Goal: Task Accomplishment & Management: Manage account settings

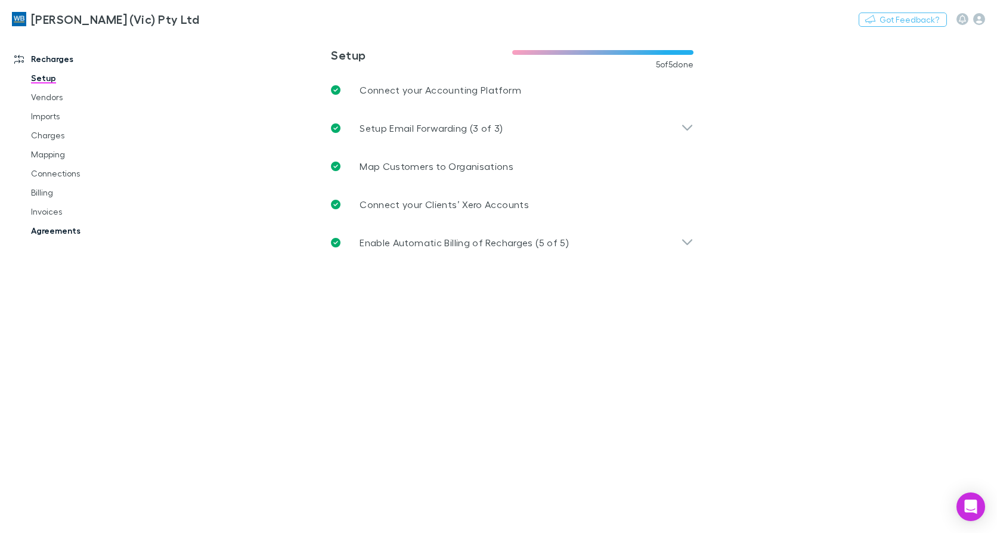
click at [52, 233] on link "Agreements" at bounding box center [88, 230] width 139 height 19
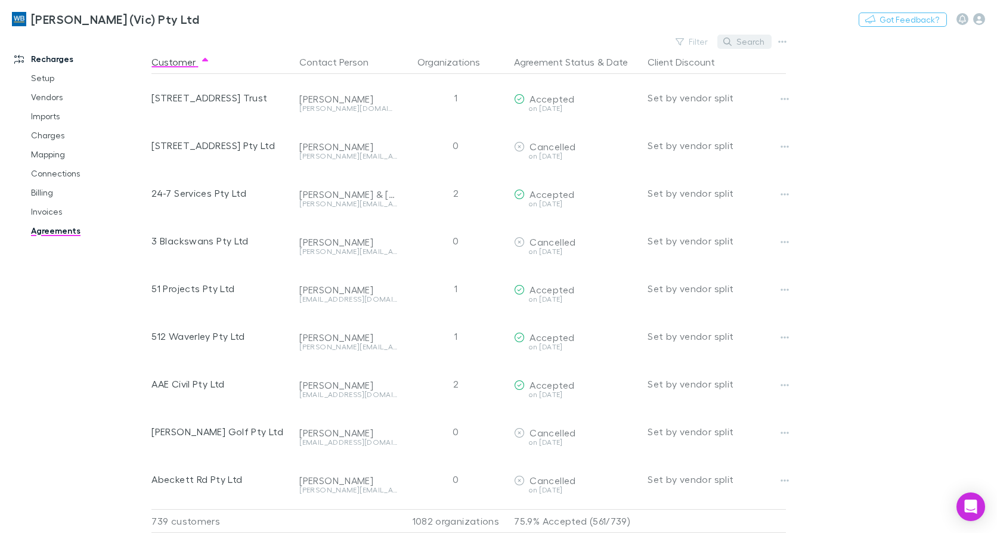
click at [750, 44] on button "Search" at bounding box center [744, 42] width 54 height 14
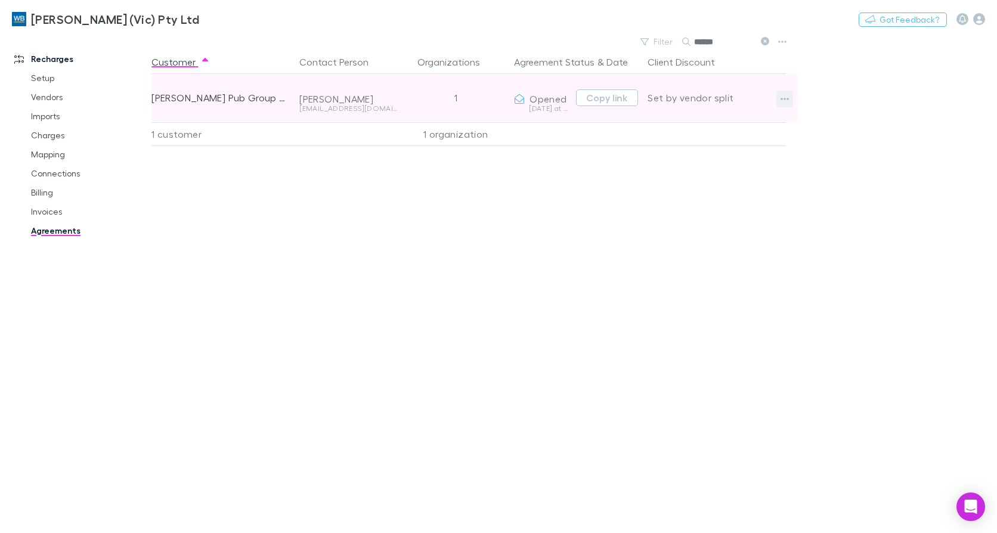
click at [782, 100] on icon "button" at bounding box center [785, 99] width 8 height 2
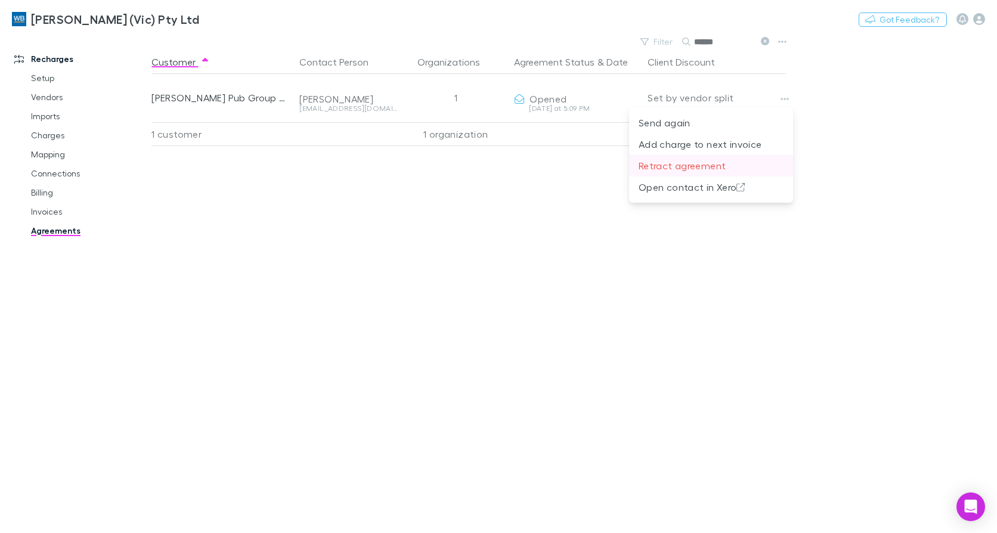
click at [672, 166] on p "Retract agreement" at bounding box center [711, 166] width 145 height 14
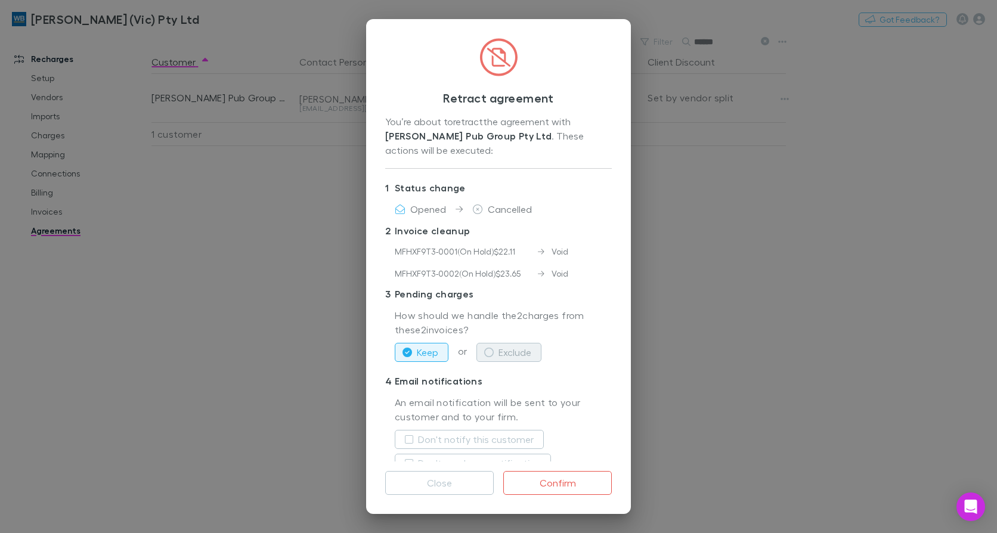
click at [505, 350] on button "Exclude" at bounding box center [509, 352] width 65 height 19
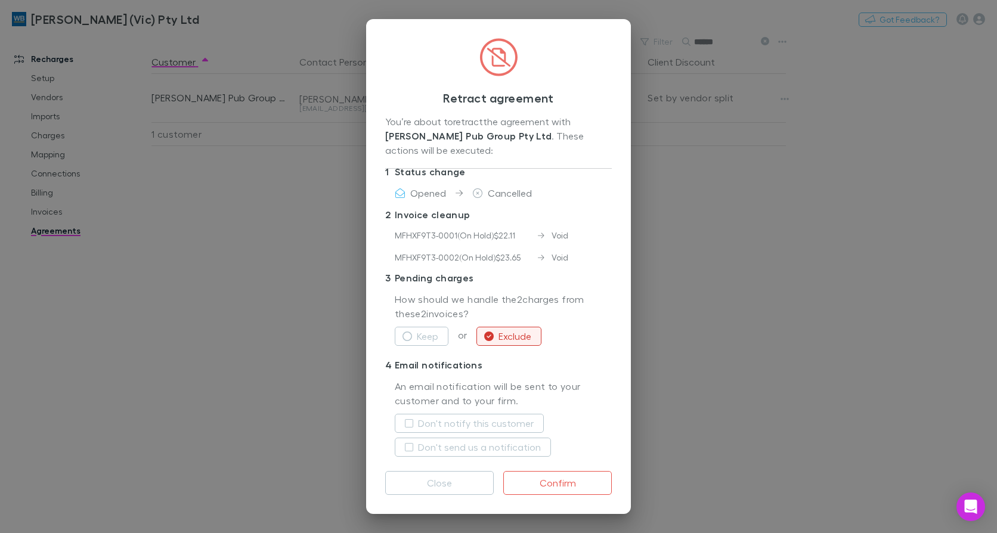
scroll to position [21, 0]
click at [485, 404] on p "An email notification will be sent to your customer and to your firm." at bounding box center [503, 390] width 217 height 30
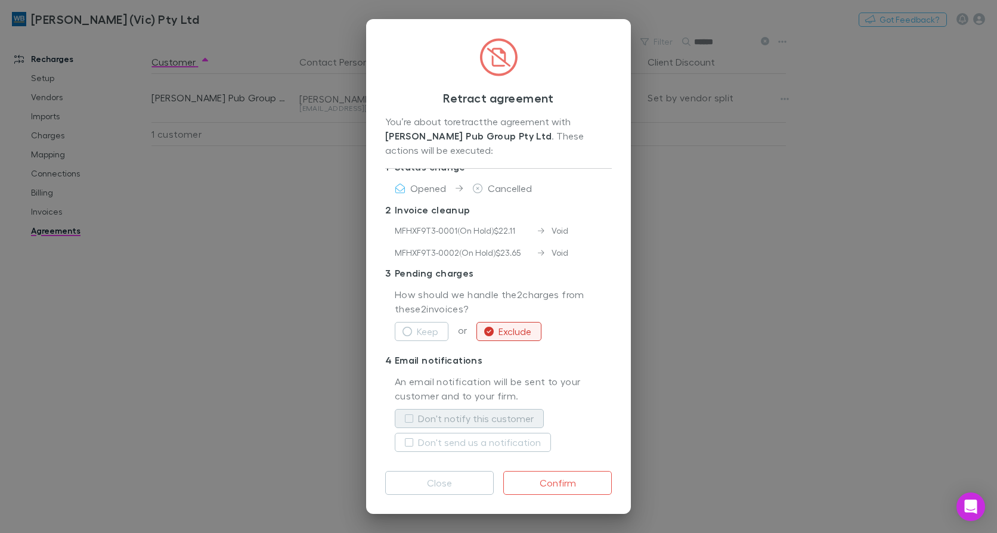
click at [480, 425] on label "Don't notify this customer" at bounding box center [476, 419] width 116 height 14
click at [474, 434] on button "Don't send us a notification" at bounding box center [473, 442] width 156 height 19
drag, startPoint x: 550, startPoint y: 481, endPoint x: 568, endPoint y: 494, distance: 22.7
click at [550, 481] on button "Confirm" at bounding box center [557, 483] width 109 height 24
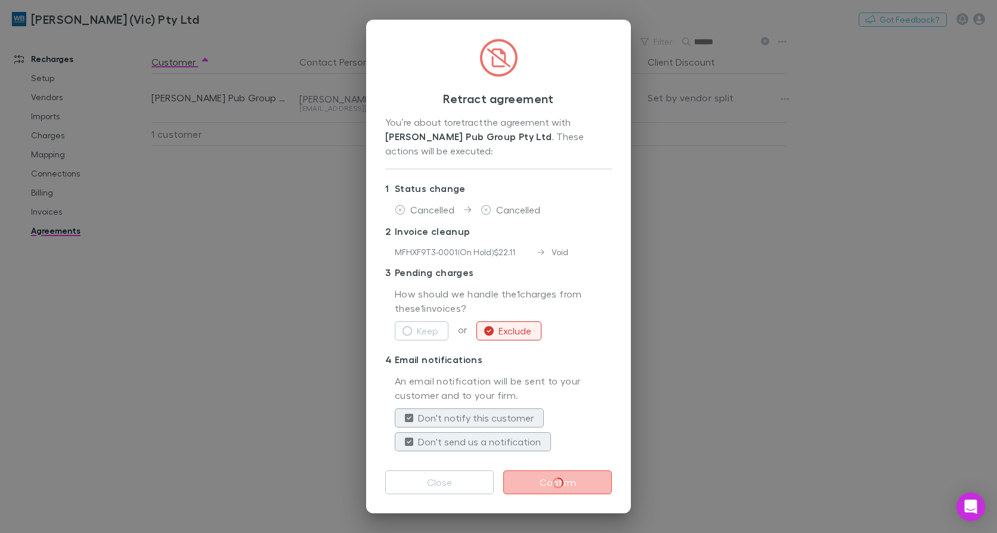
scroll to position [0, 0]
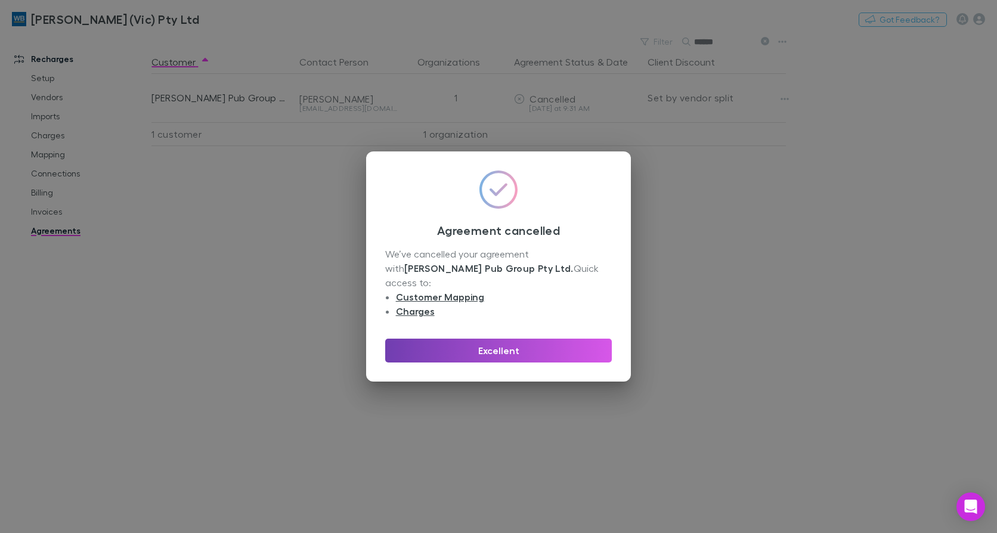
click at [514, 339] on button "Excellent" at bounding box center [498, 351] width 227 height 24
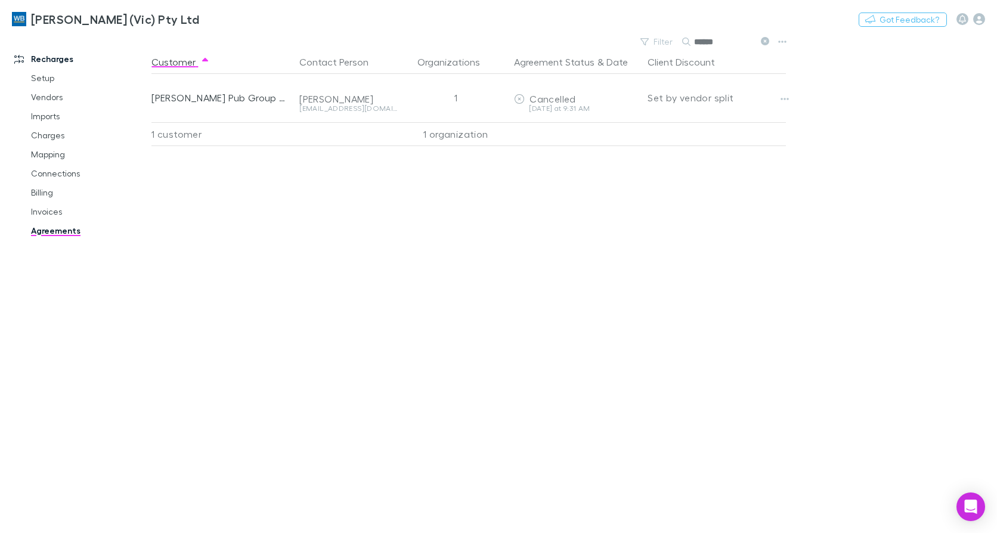
drag, startPoint x: 734, startPoint y: 44, endPoint x: 539, endPoint y: 36, distance: 195.8
click at [561, 39] on div "Filter Search ******" at bounding box center [470, 41] width 639 height 17
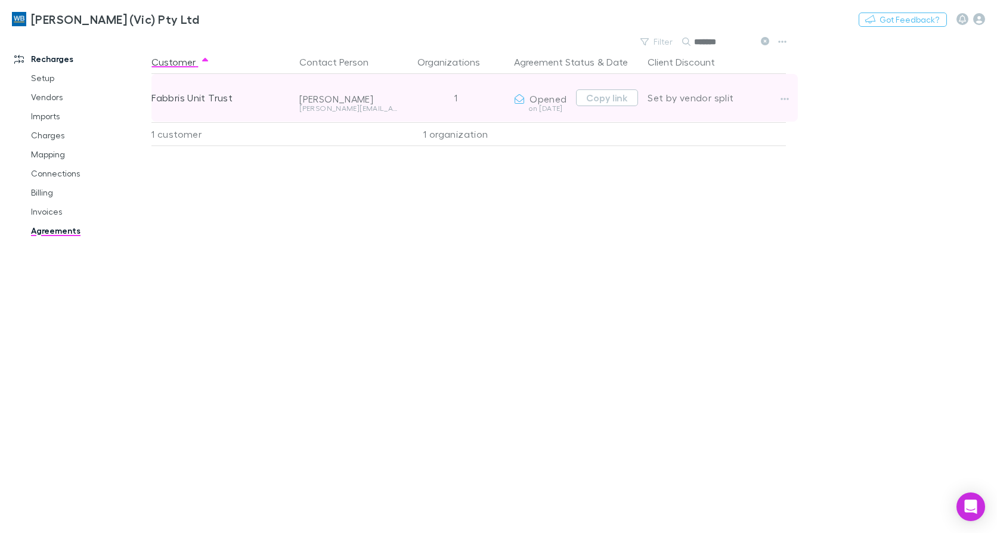
click at [786, 90] on div at bounding box center [796, 98] width 38 height 48
click at [785, 101] on icon "button" at bounding box center [785, 99] width 8 height 10
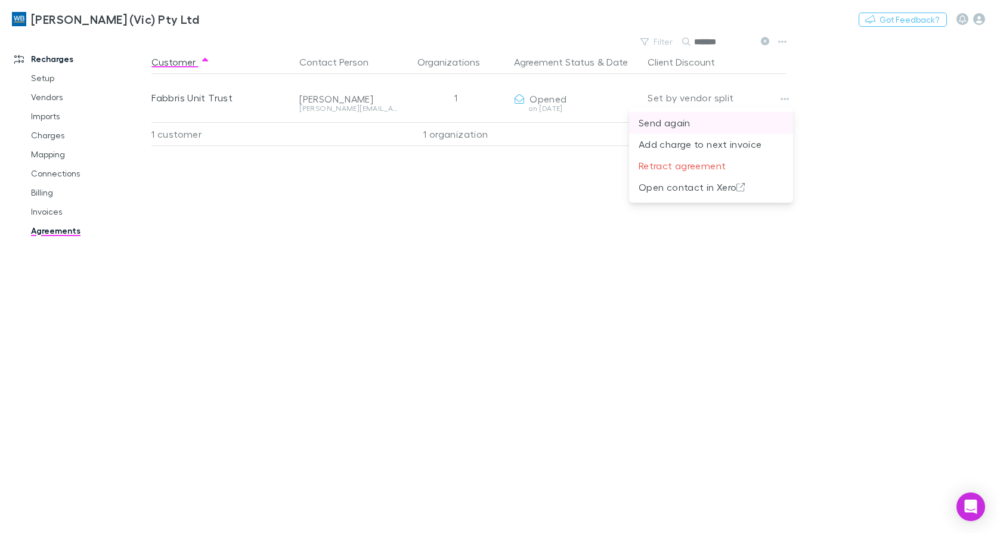
click at [670, 122] on p "Send again" at bounding box center [711, 123] width 145 height 14
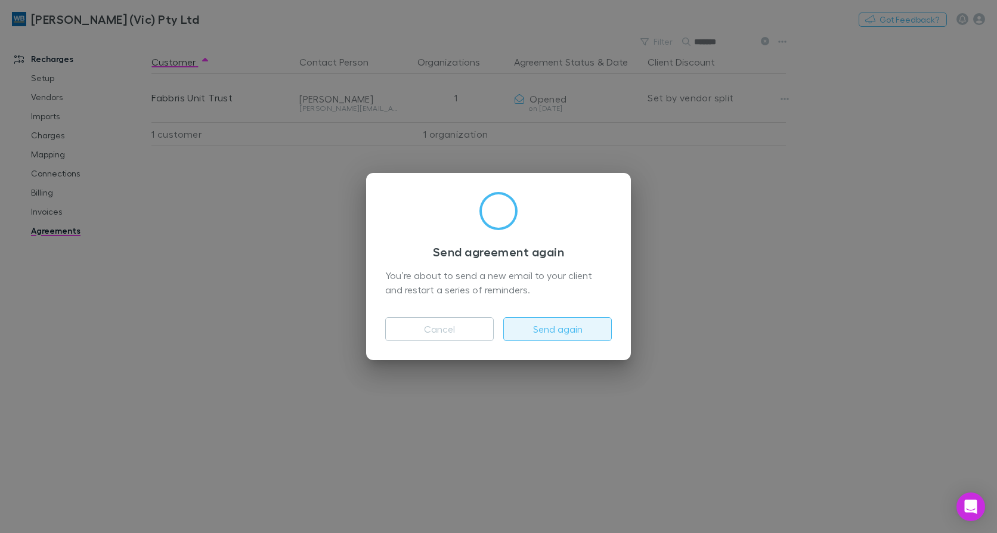
click at [568, 327] on button "Send again" at bounding box center [557, 329] width 109 height 24
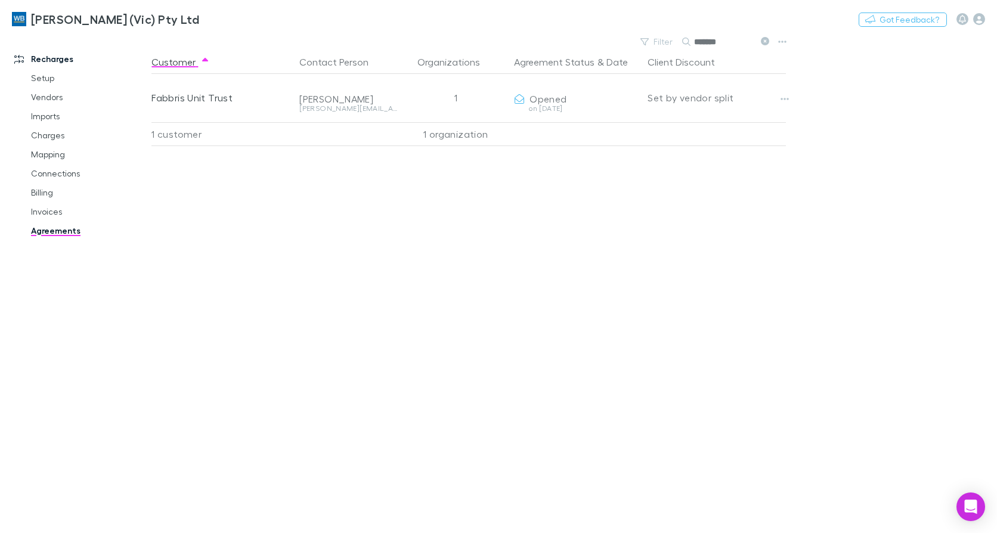
click at [767, 41] on icon at bounding box center [765, 41] width 8 height 8
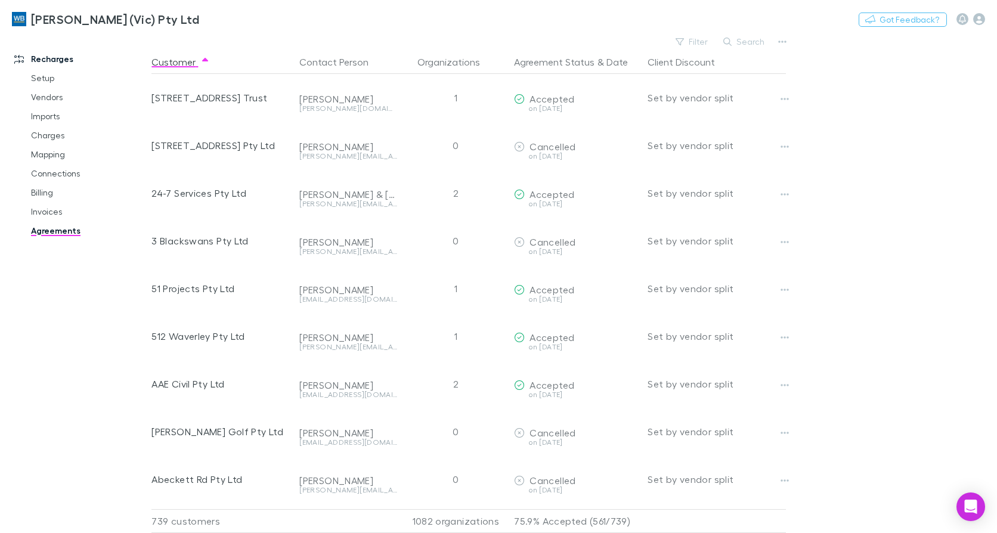
click at [743, 45] on button "Search" at bounding box center [744, 42] width 54 height 14
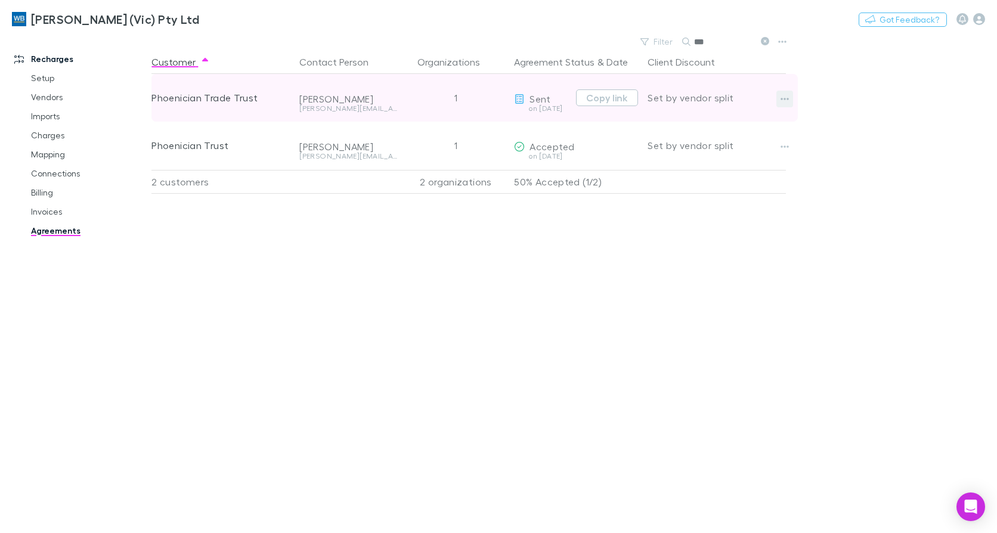
click at [787, 97] on icon "button" at bounding box center [785, 99] width 8 height 10
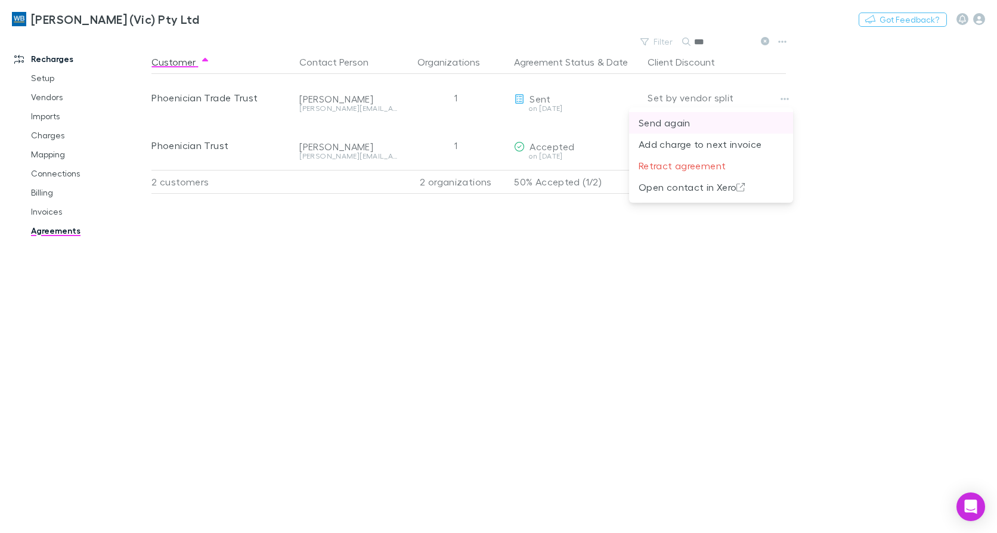
click at [703, 119] on p "Send again" at bounding box center [711, 123] width 145 height 14
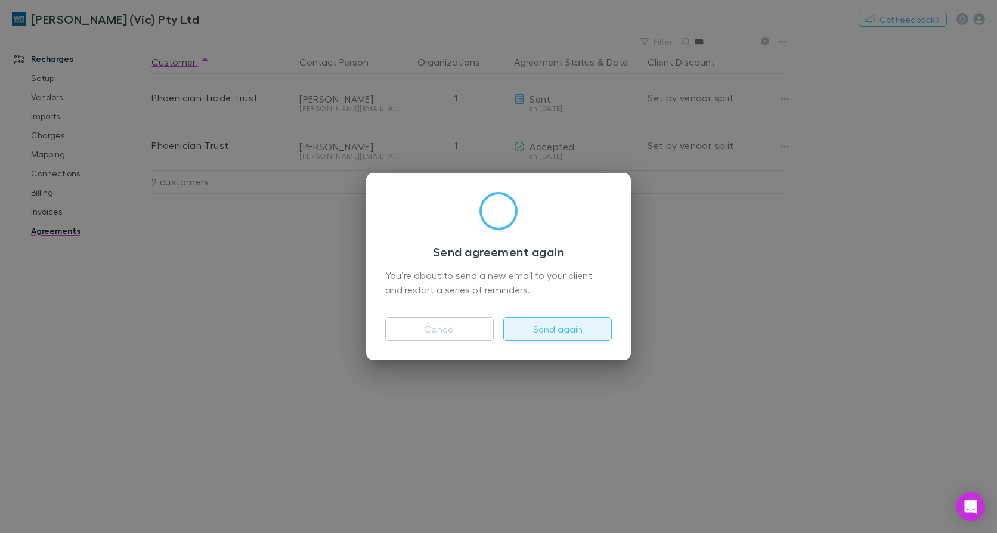
click at [556, 331] on button "Send again" at bounding box center [557, 329] width 109 height 24
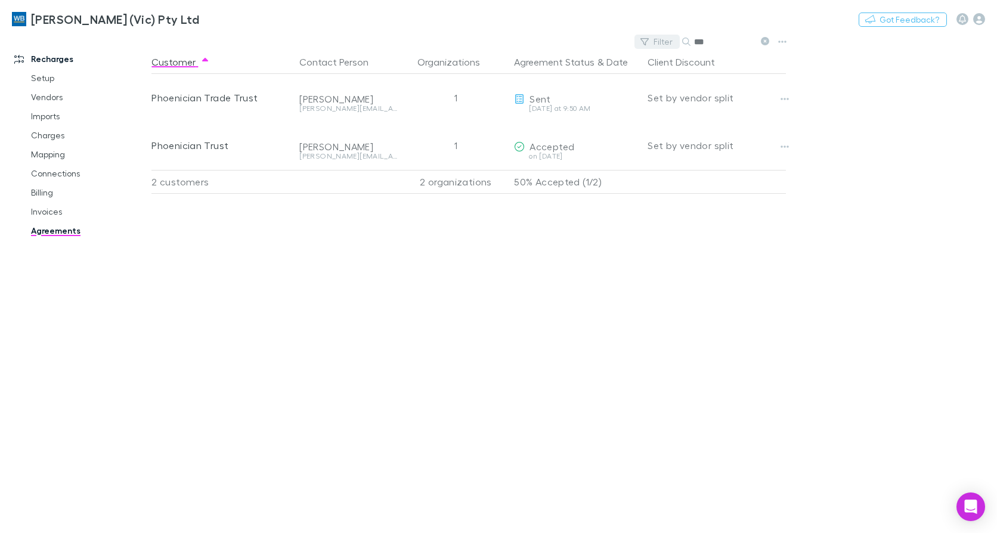
drag, startPoint x: 708, startPoint y: 41, endPoint x: 672, endPoint y: 41, distance: 35.8
click at [672, 41] on div "Filter Search ***" at bounding box center [705, 41] width 140 height 17
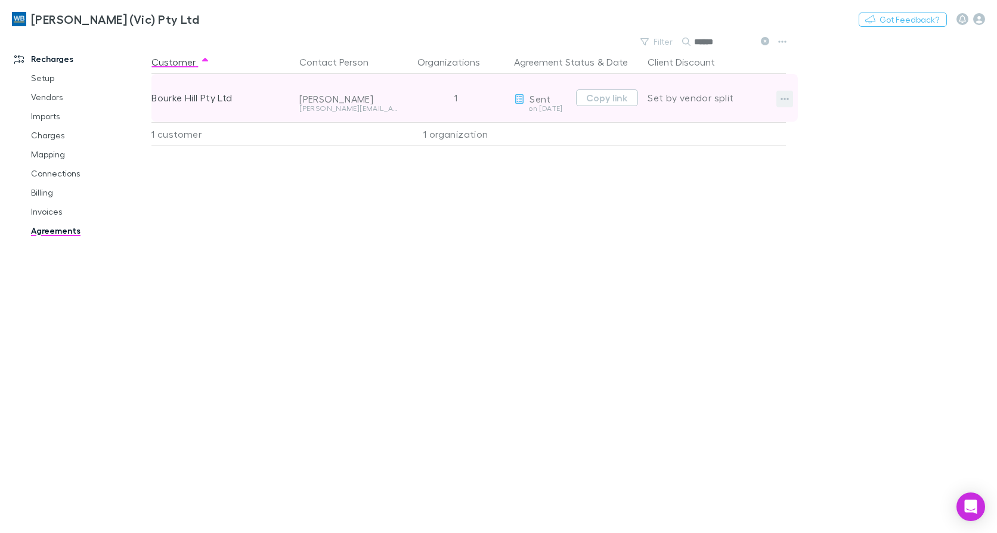
type input "******"
click at [782, 95] on icon "button" at bounding box center [785, 99] width 8 height 10
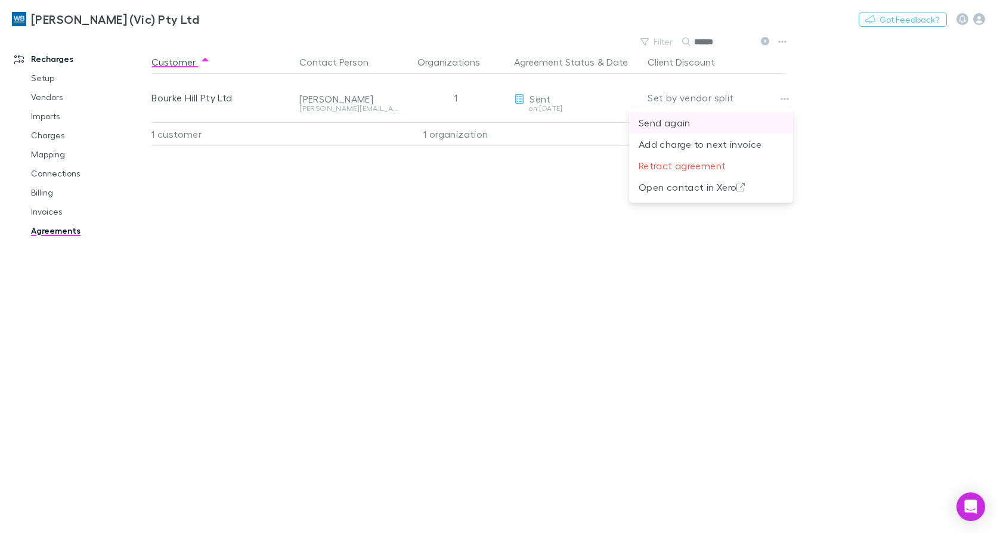
click at [716, 123] on p "Send again" at bounding box center [711, 123] width 145 height 14
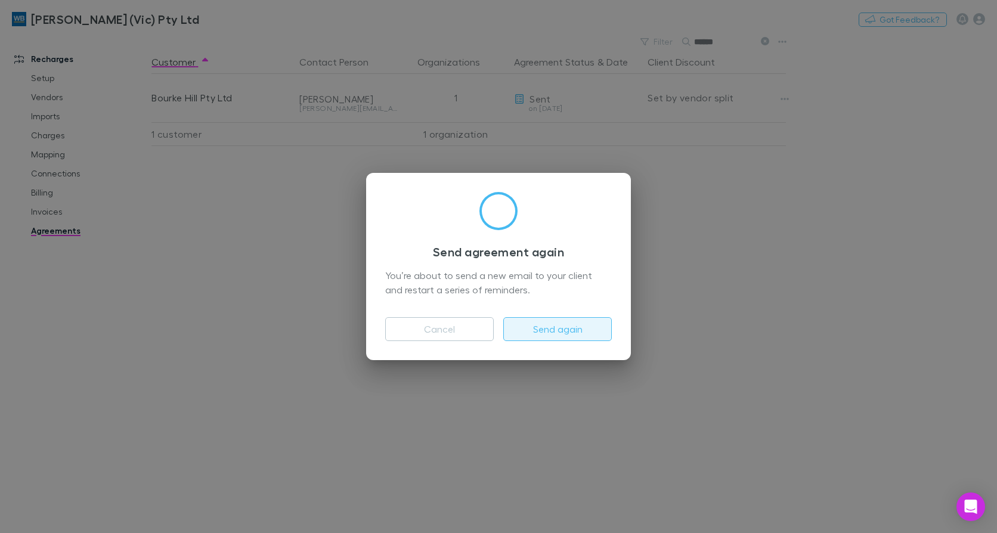
click at [557, 328] on button "Send again" at bounding box center [557, 329] width 109 height 24
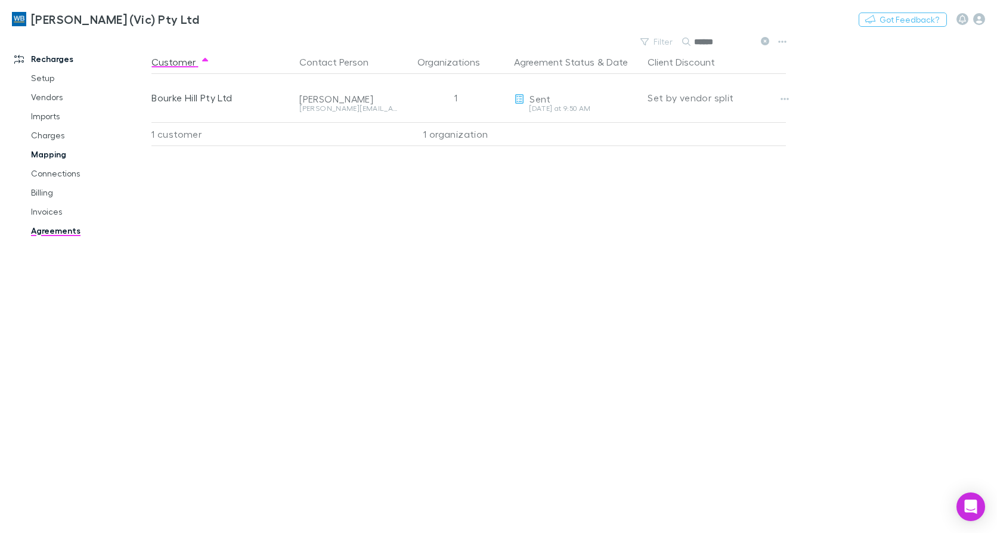
click at [58, 157] on link "Mapping" at bounding box center [88, 154] width 139 height 19
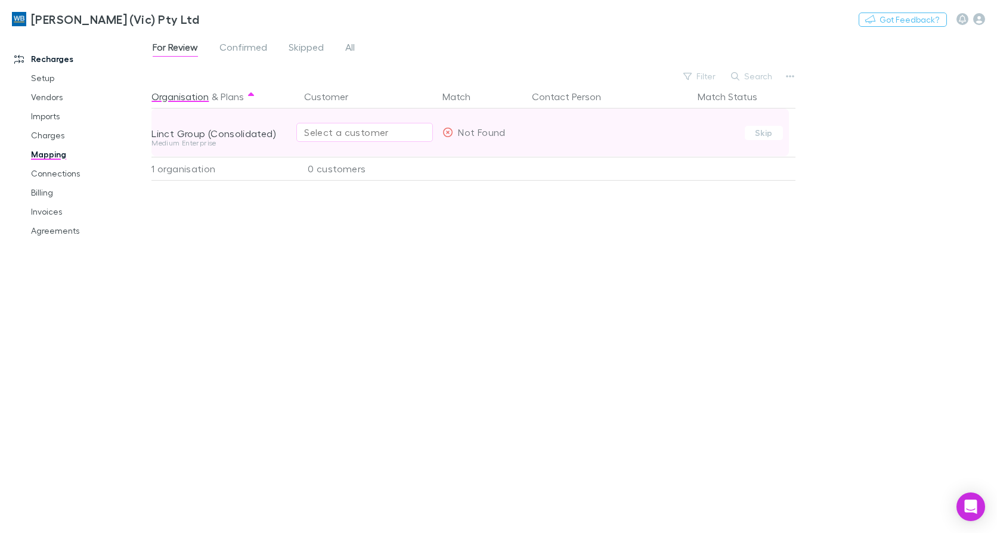
click at [358, 137] on div "Select a customer" at bounding box center [364, 132] width 121 height 14
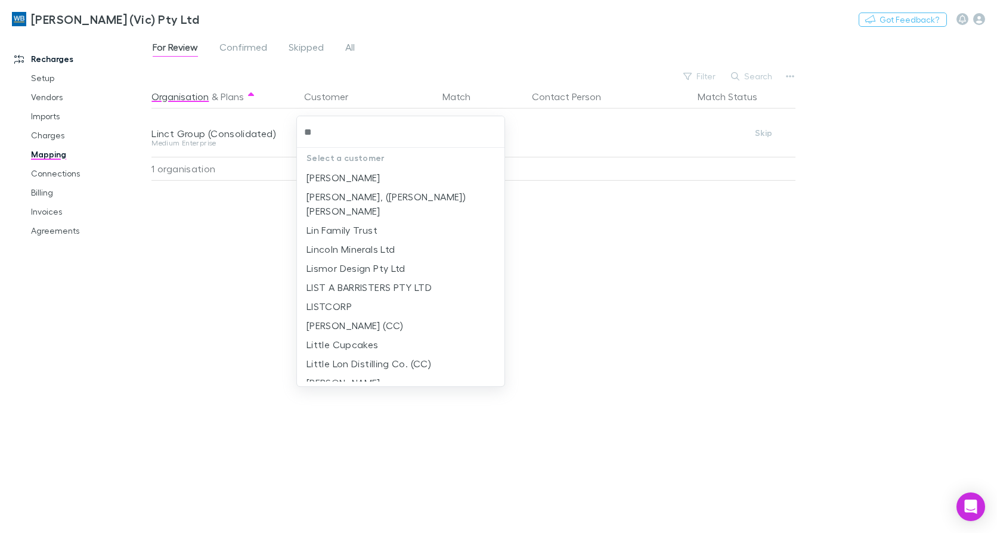
type input "*"
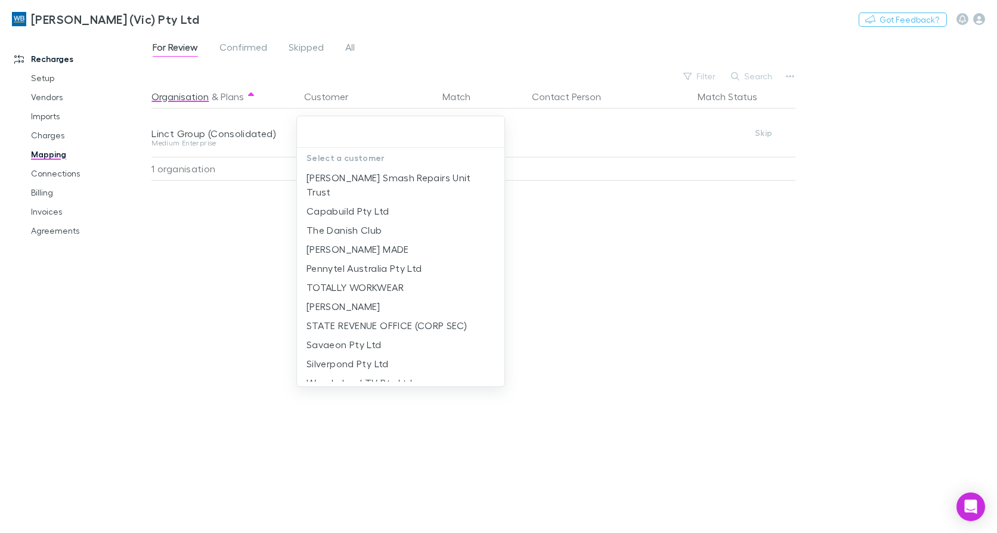
click at [651, 459] on div at bounding box center [498, 266] width 997 height 533
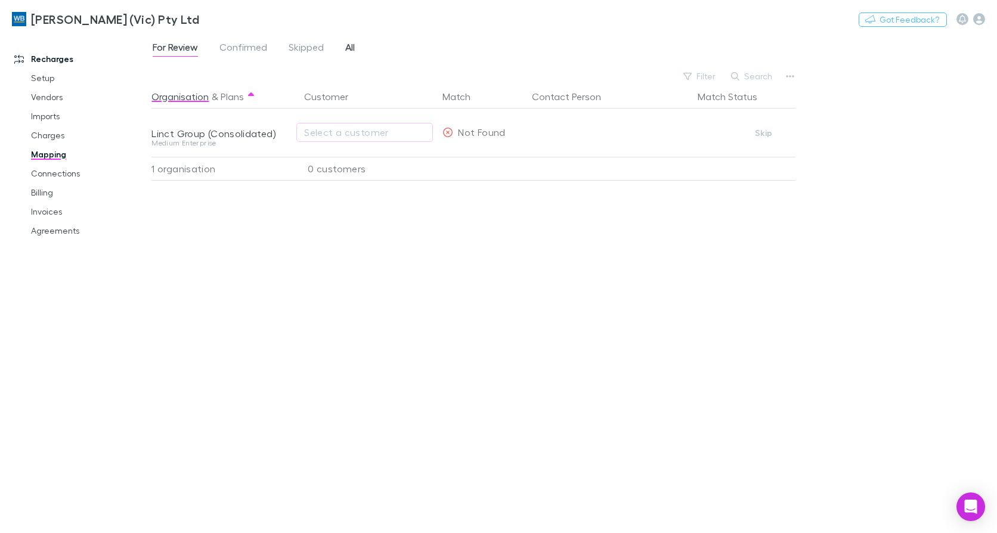
click at [348, 48] on span "All" at bounding box center [350, 49] width 10 height 16
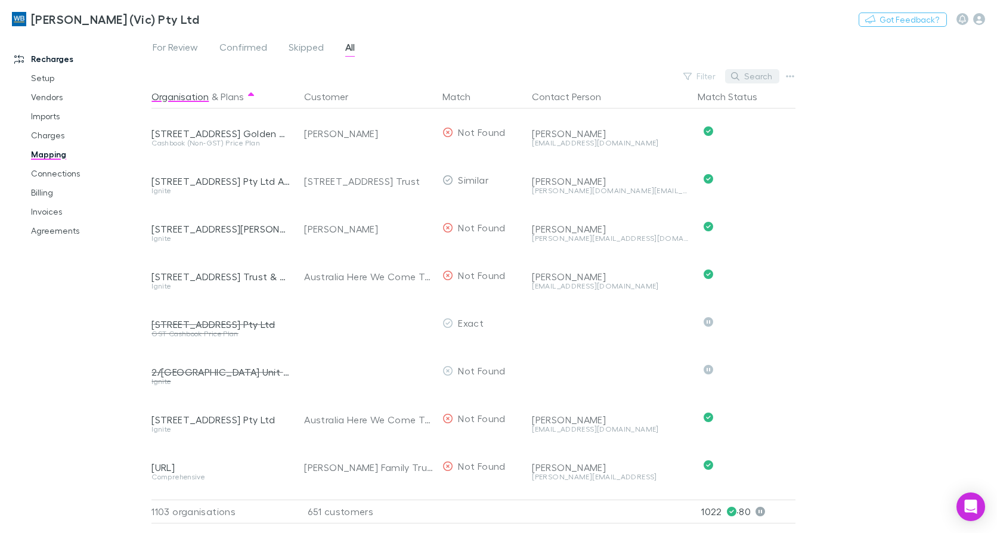
click at [765, 79] on button "Search" at bounding box center [752, 76] width 54 height 14
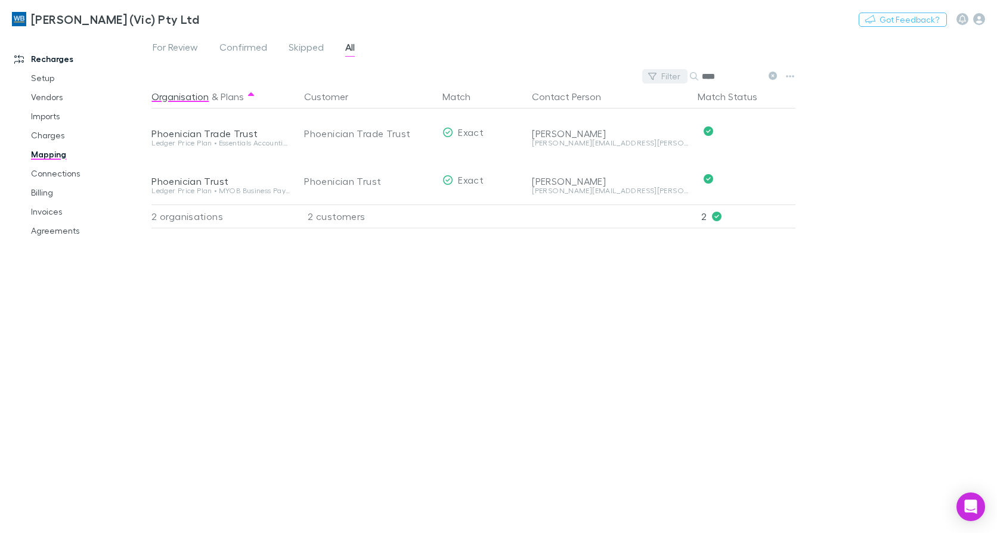
drag, startPoint x: 731, startPoint y: 76, endPoint x: 660, endPoint y: 79, distance: 71.6
click at [666, 78] on div "Filter Search ****" at bounding box center [712, 76] width 140 height 17
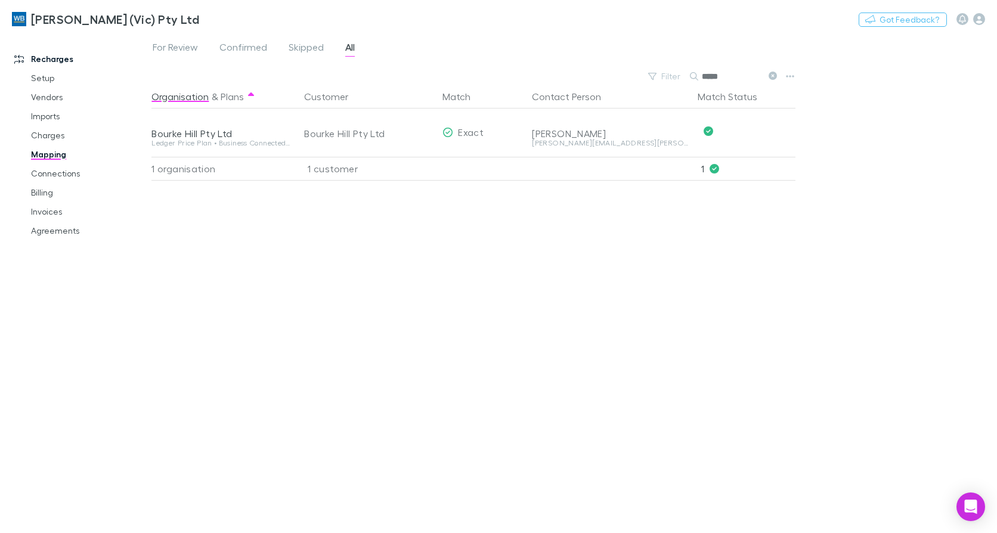
type input "*****"
click at [171, 45] on span "For Review" at bounding box center [175, 49] width 45 height 16
